Goal: Check status

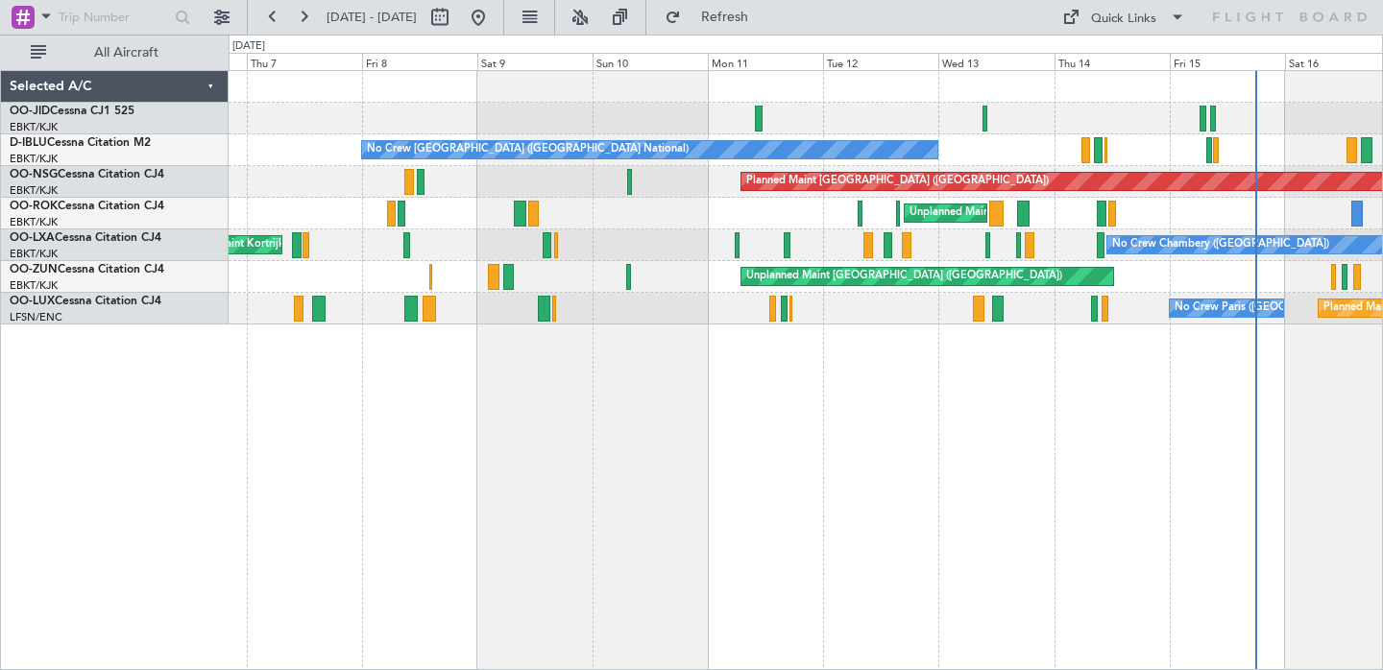
click at [1085, 445] on div "No Crew [GEOGRAPHIC_DATA] ([GEOGRAPHIC_DATA] National) Planned Maint [GEOGRAPHI…" at bounding box center [806, 370] width 1155 height 600
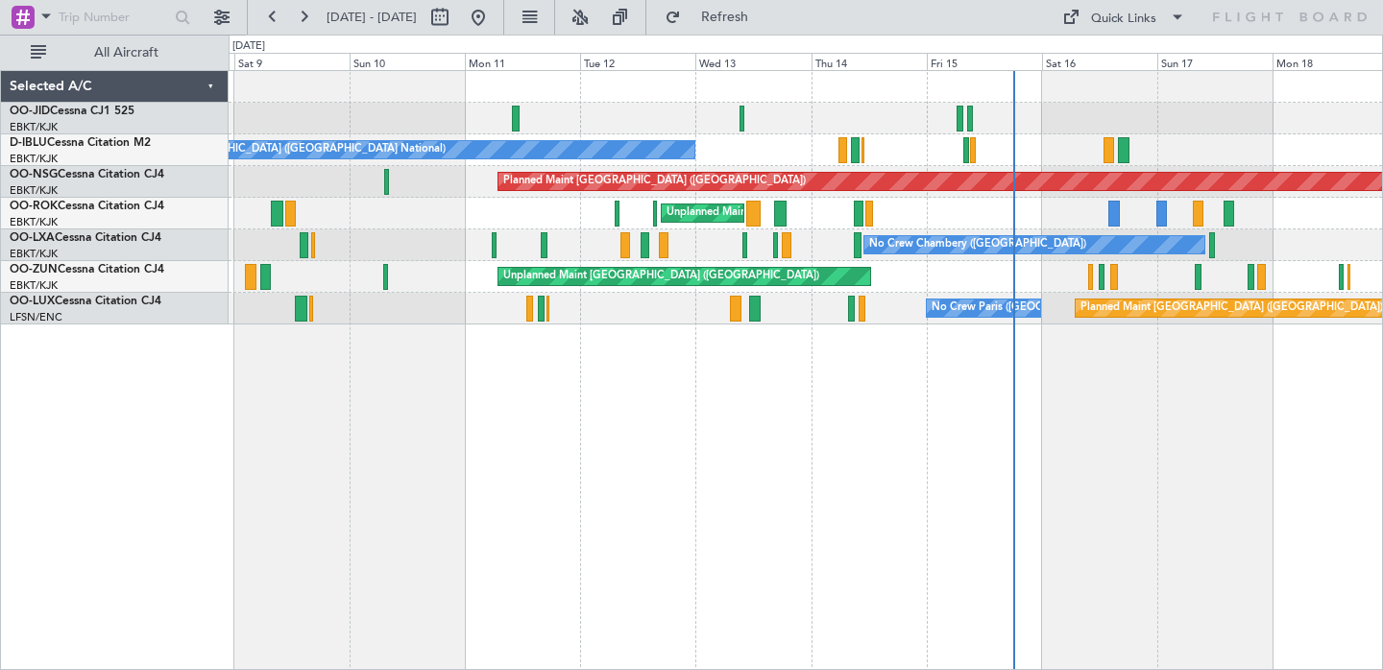
click at [817, 418] on div "No Crew [GEOGRAPHIC_DATA] ([GEOGRAPHIC_DATA] National) Planned Maint [GEOGRAPHI…" at bounding box center [806, 370] width 1155 height 600
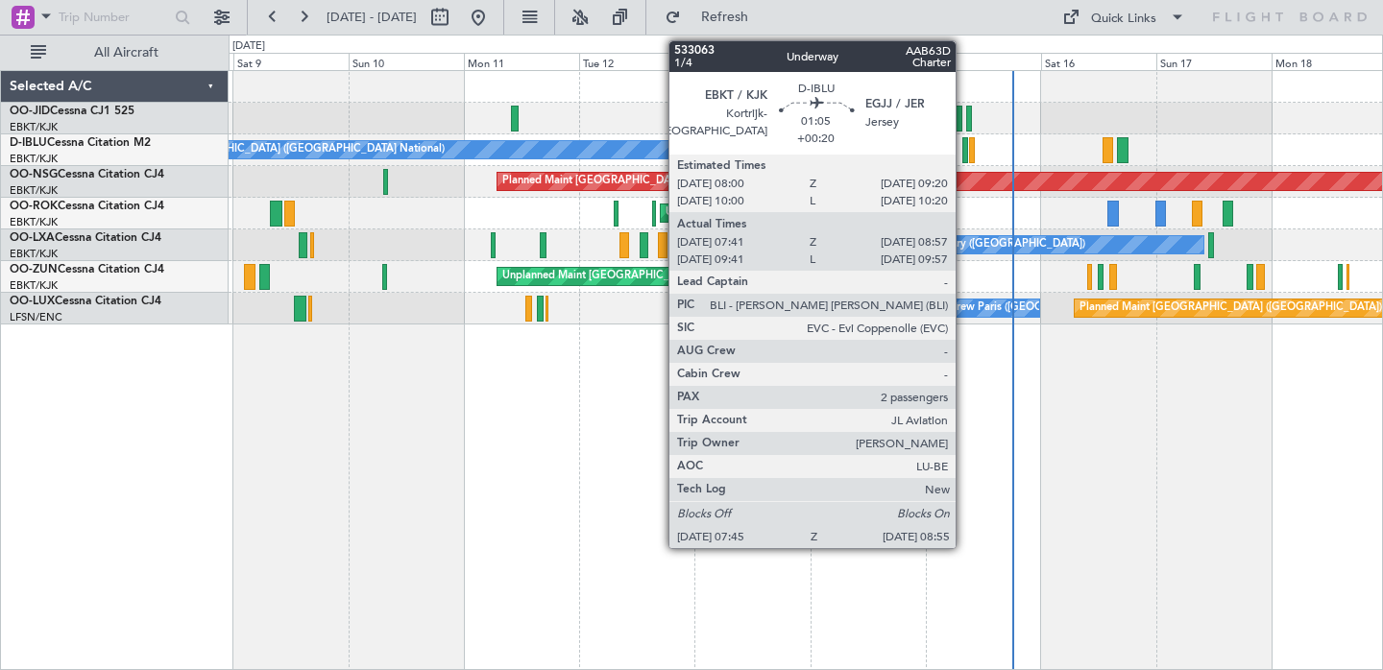
click at [964, 148] on div at bounding box center [966, 150] width 6 height 26
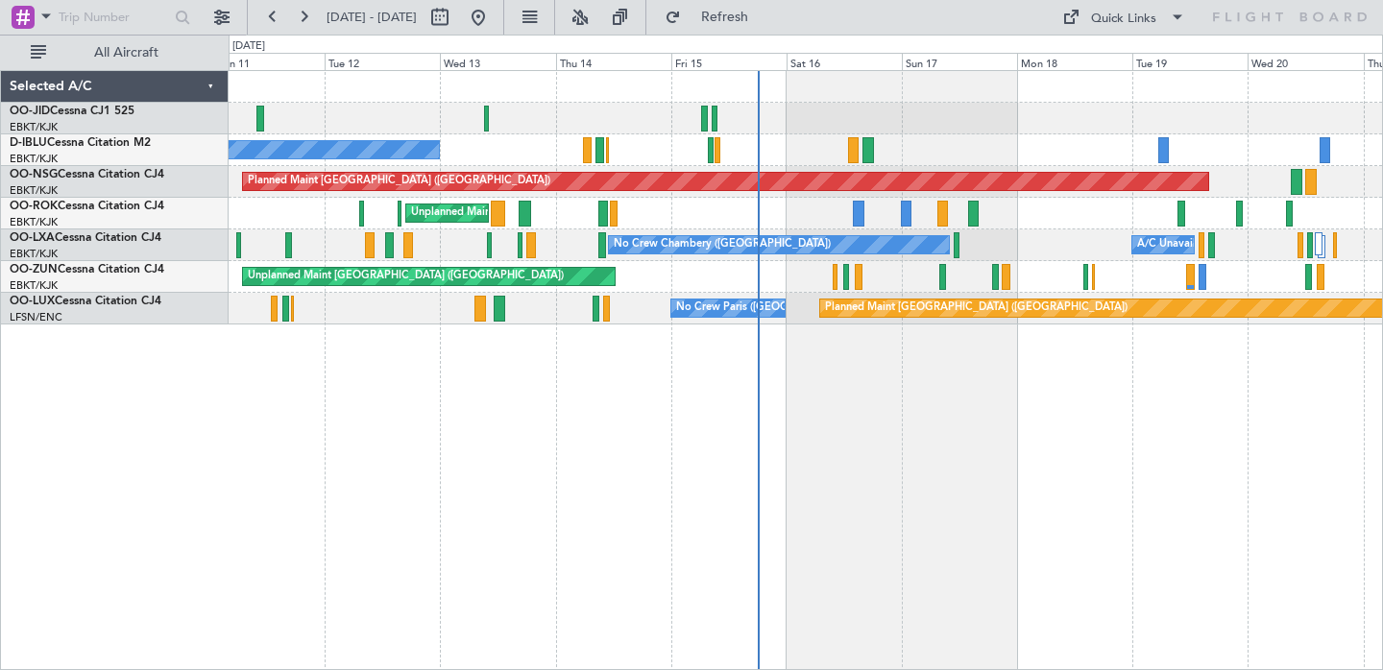
click at [1091, 419] on div "No Crew [GEOGRAPHIC_DATA] ([GEOGRAPHIC_DATA] National) Planned Maint [GEOGRAPHI…" at bounding box center [806, 370] width 1155 height 600
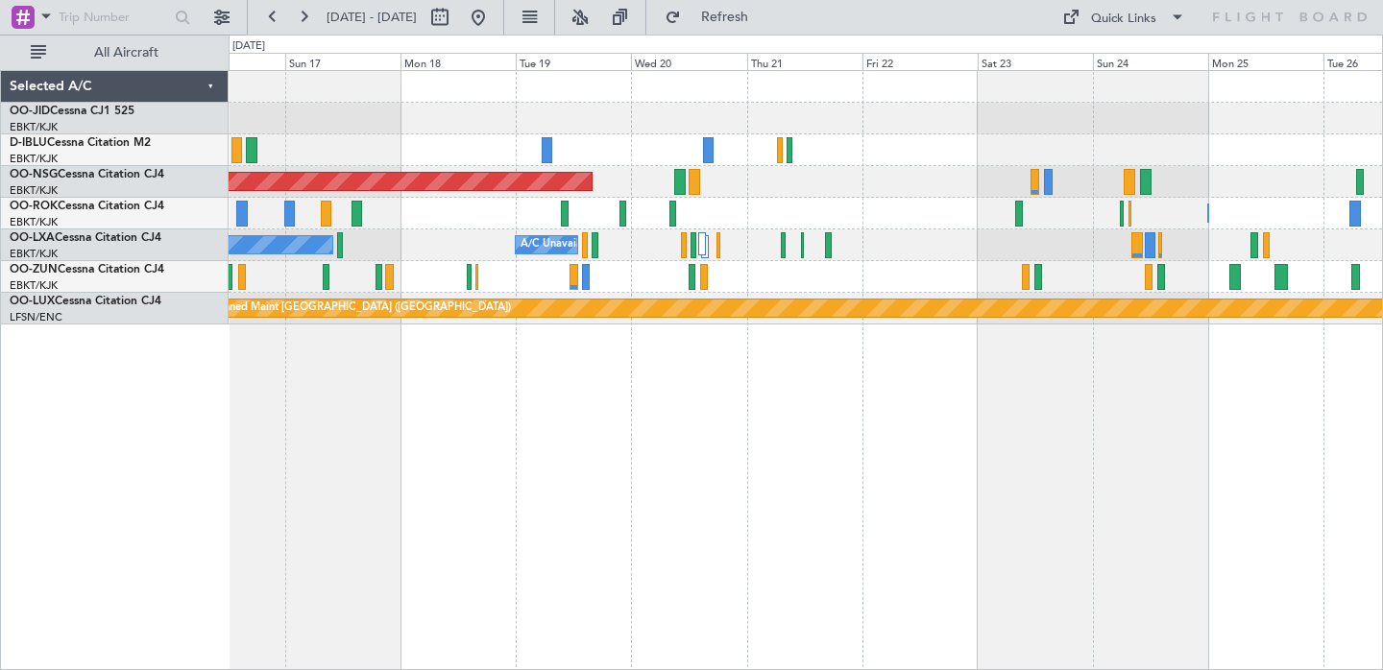
click at [624, 396] on div "Planned Maint [GEOGRAPHIC_DATA] ([GEOGRAPHIC_DATA]) Owner [GEOGRAPHIC_DATA]-[GE…" at bounding box center [806, 370] width 1155 height 600
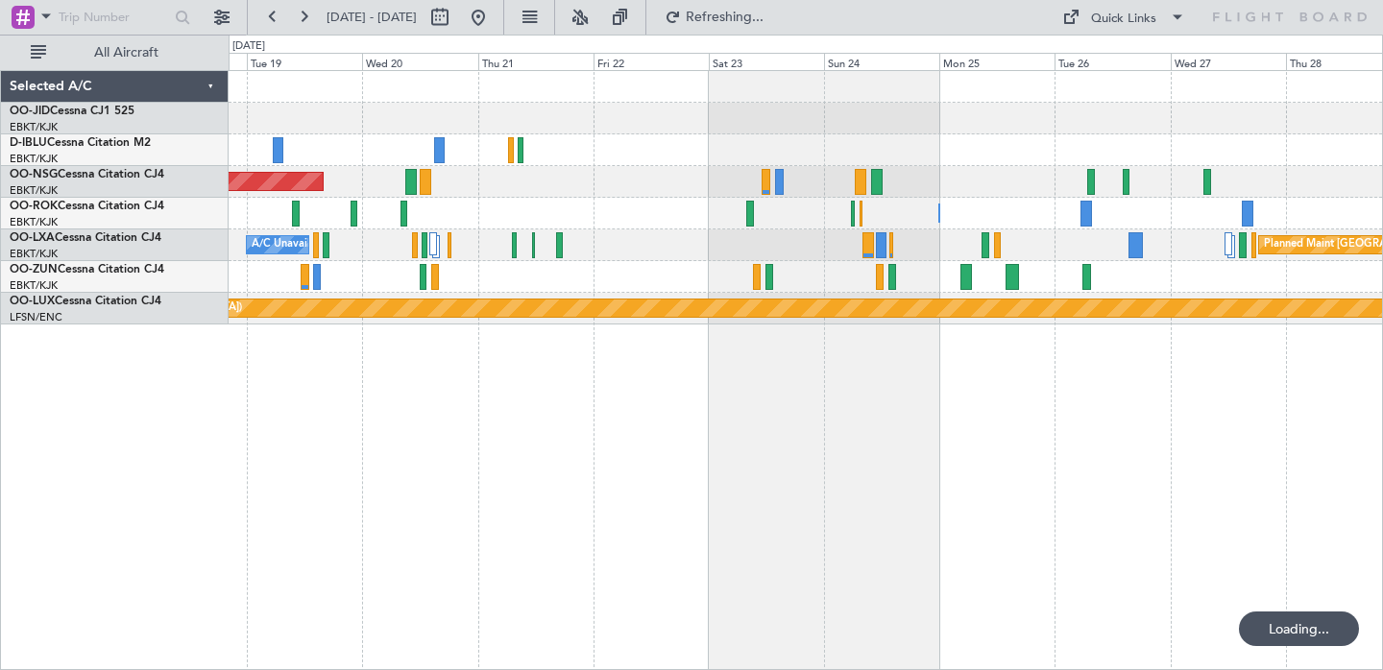
click at [783, 405] on div "Planned Maint [GEOGRAPHIC_DATA] ([GEOGRAPHIC_DATA]) Owner [GEOGRAPHIC_DATA]-[GE…" at bounding box center [806, 370] width 1155 height 600
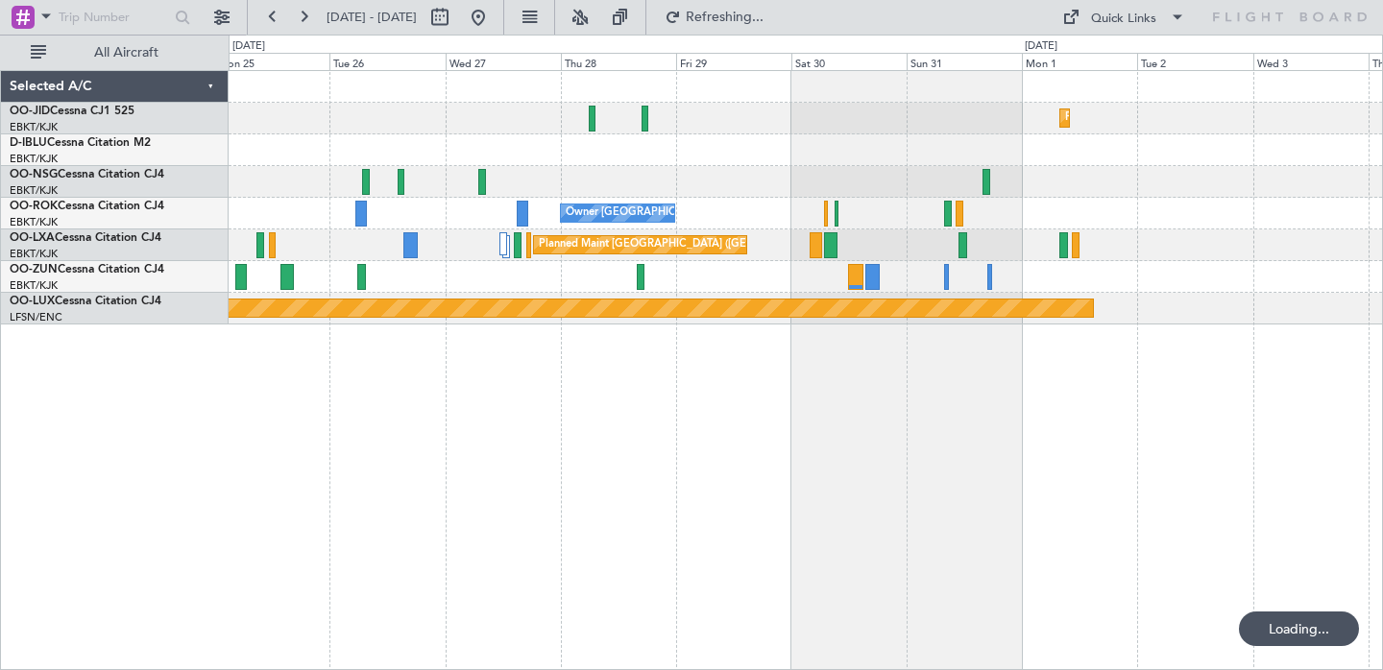
click at [618, 439] on div "Planned Maint Kortrijk-[GEOGRAPHIC_DATA] Owner [GEOGRAPHIC_DATA]-[GEOGRAPHIC_DA…" at bounding box center [806, 370] width 1155 height 600
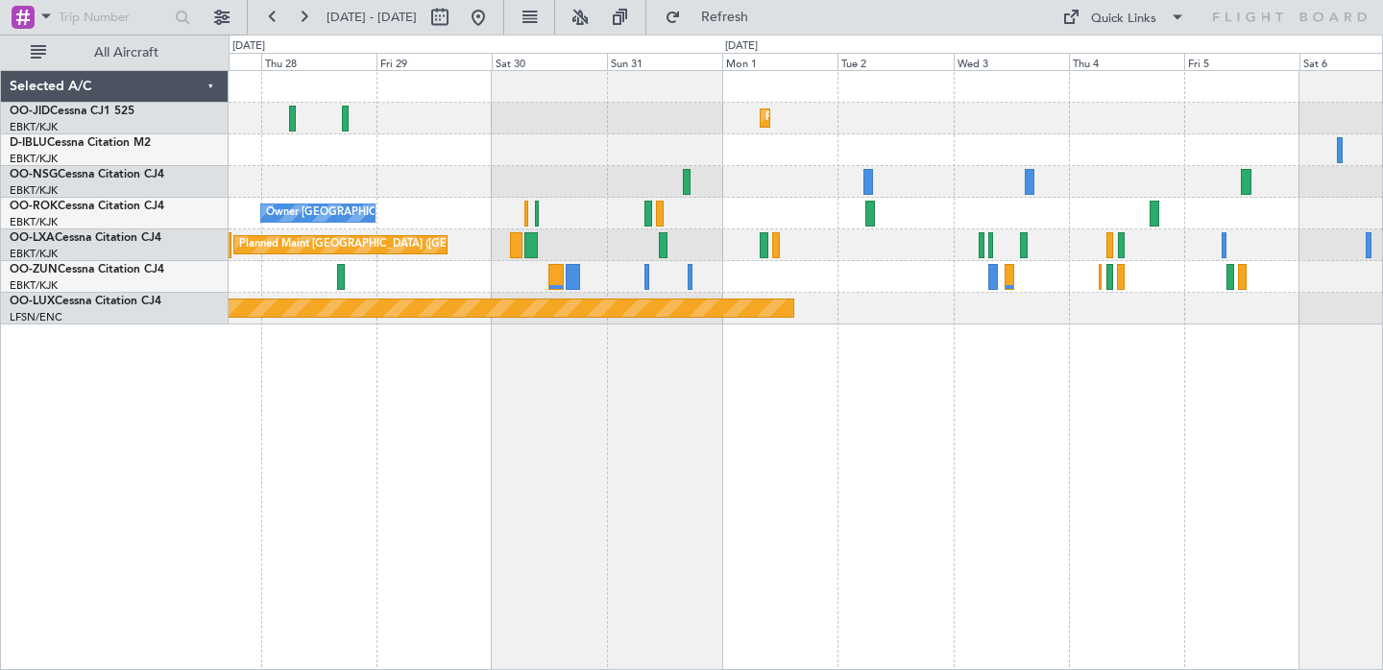
click at [990, 355] on div "Planned Maint Kortrijk-[GEOGRAPHIC_DATA] Owner [GEOGRAPHIC_DATA]-[GEOGRAPHIC_DA…" at bounding box center [806, 370] width 1155 height 600
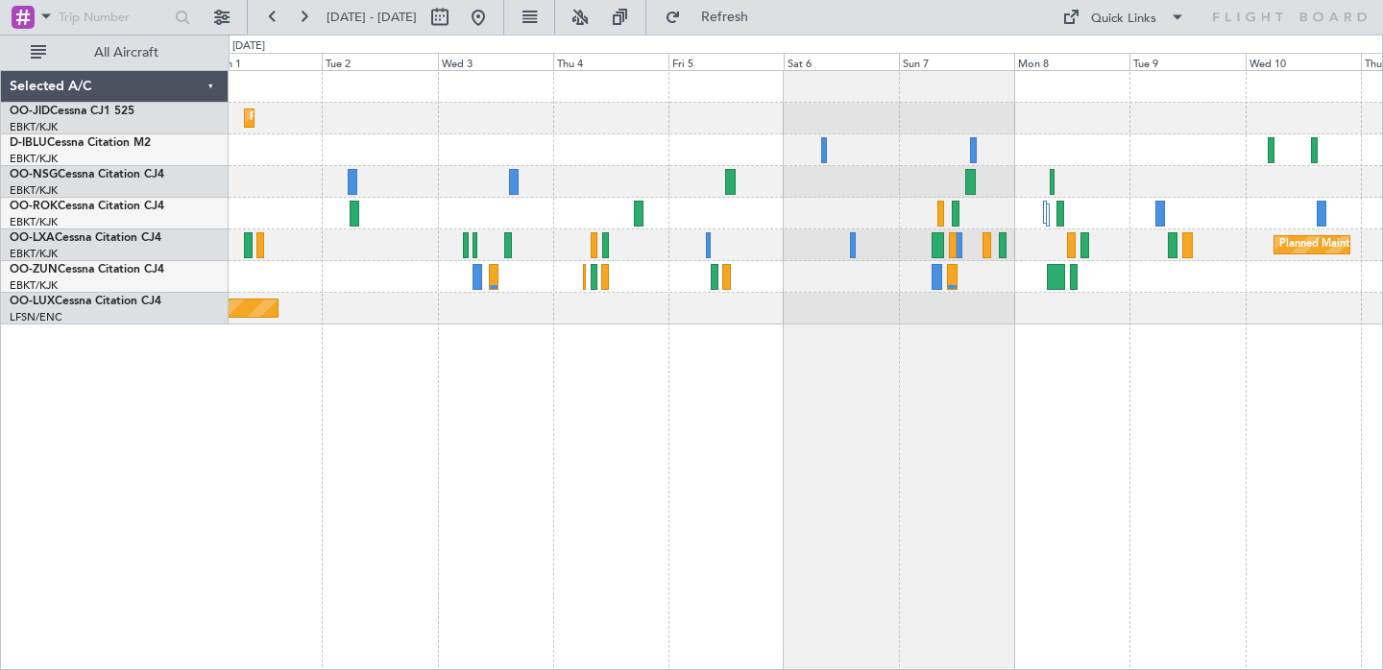
click at [757, 423] on div "Planned Maint Kortrijk-[GEOGRAPHIC_DATA] Planned Maint [GEOGRAPHIC_DATA]-[GEOGR…" at bounding box center [806, 370] width 1155 height 600
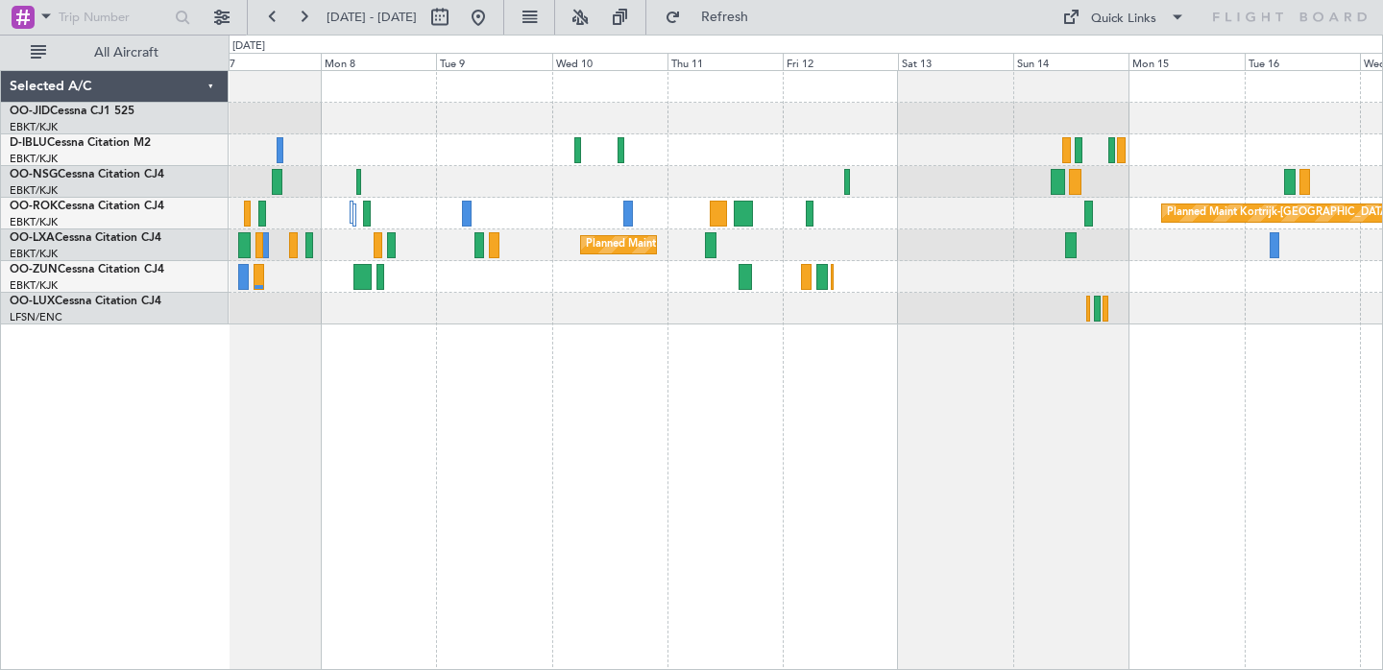
click at [675, 333] on div "Planned Maint Kortrijk-[GEOGRAPHIC_DATA] Planned Maint [GEOGRAPHIC_DATA]-[GEOGR…" at bounding box center [806, 370] width 1155 height 600
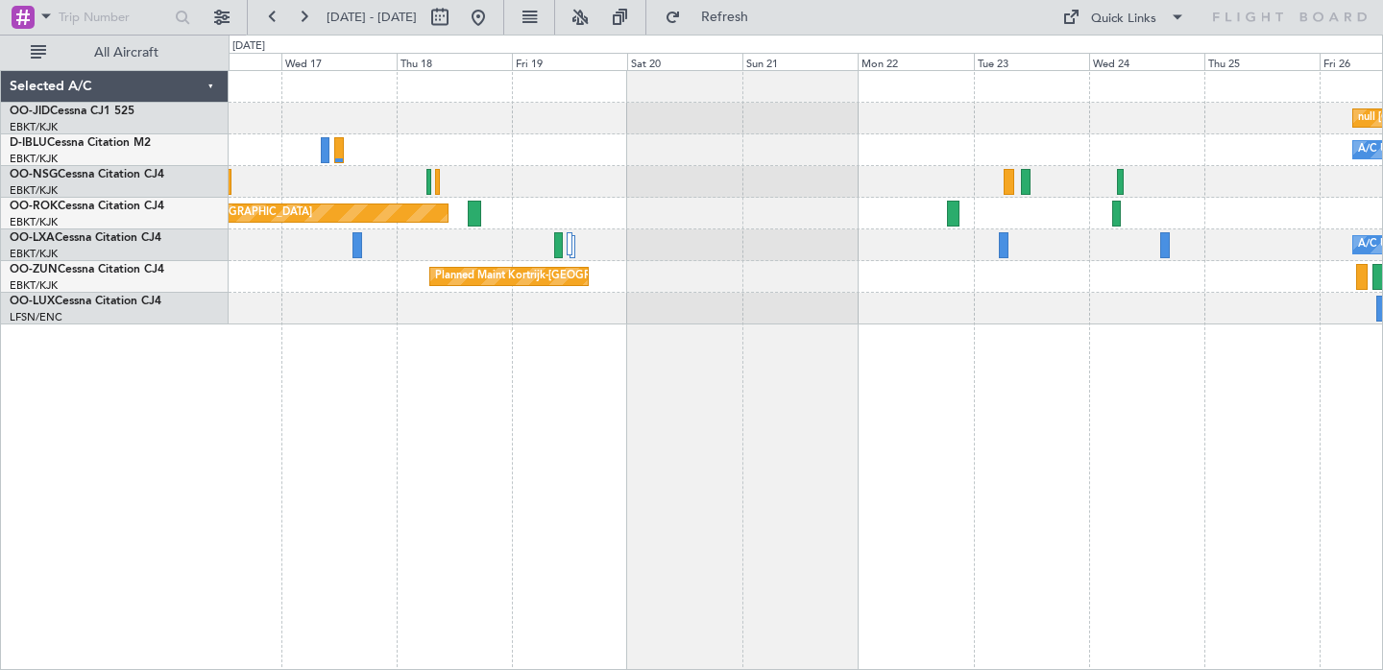
click at [240, 408] on div "Planned Maint Kortrijk-[GEOGRAPHIC_DATA] null [GEOGRAPHIC_DATA]-[GEOGRAPHIC_DAT…" at bounding box center [806, 370] width 1155 height 600
